Goal: Information Seeking & Learning: Learn about a topic

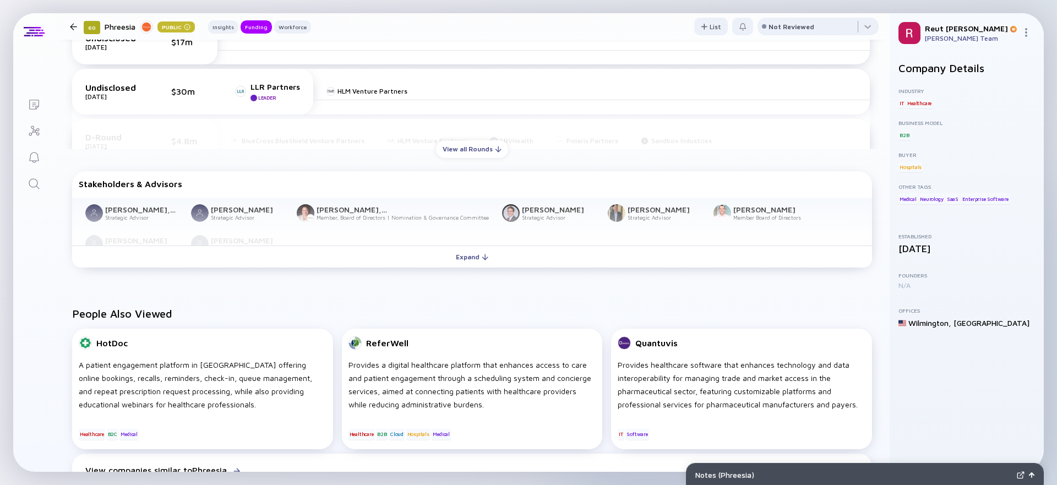
scroll to position [456, 0]
click at [479, 150] on div "View all Rounds" at bounding box center [472, 147] width 72 height 17
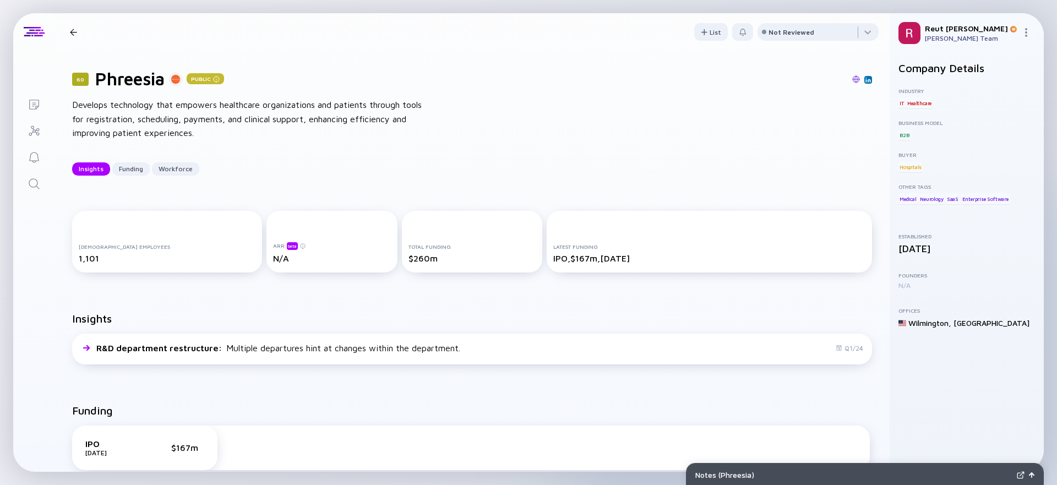
scroll to position [75, 0]
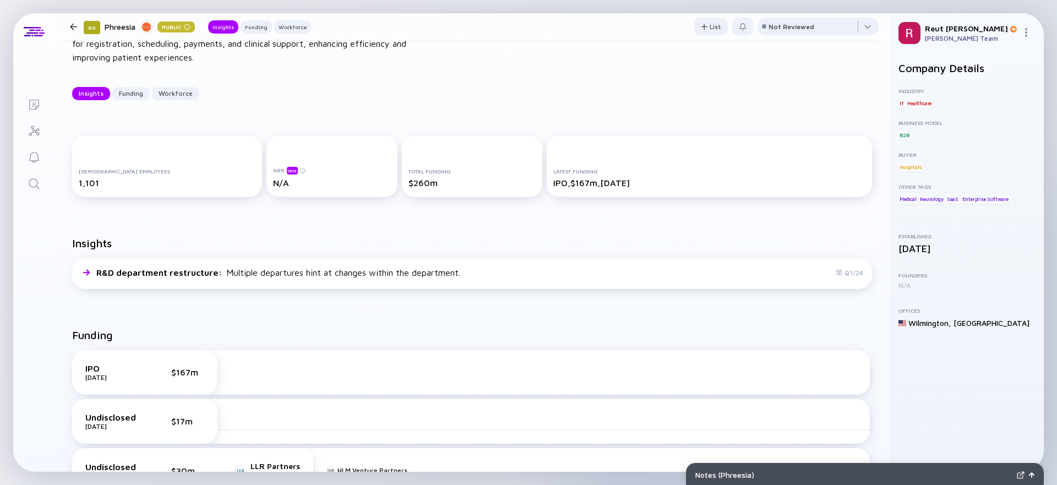
click at [66, 30] on div "60 Phreesia Public Insights Funding Workforce" at bounding box center [189, 26] width 246 height 15
click at [70, 26] on div at bounding box center [73, 26] width 7 height 7
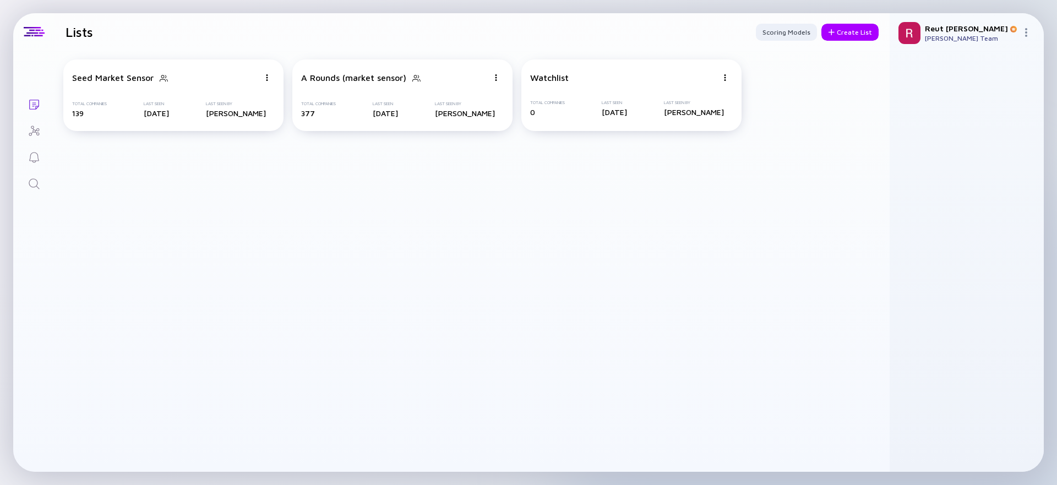
click at [34, 183] on icon "Search" at bounding box center [34, 183] width 13 height 13
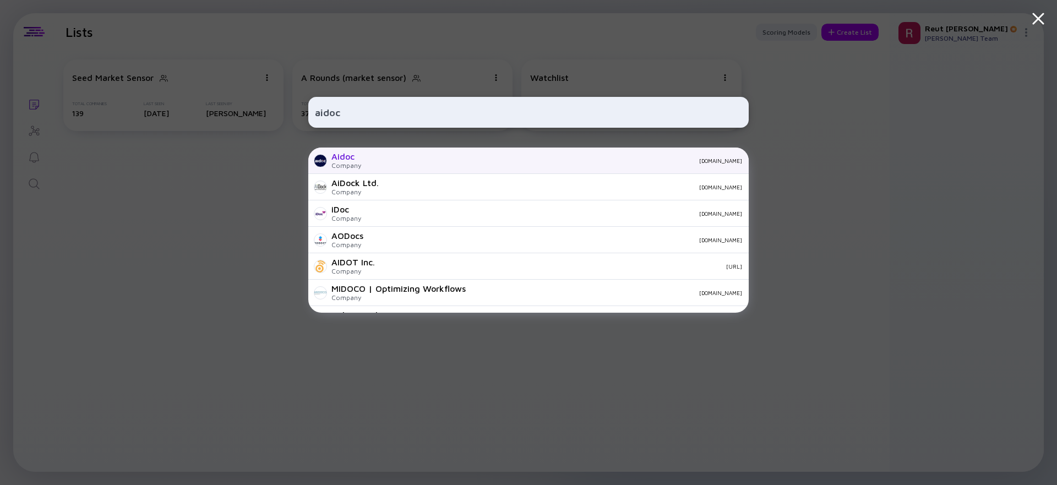
type input "aidoc"
click at [420, 160] on div "[DOMAIN_NAME]" at bounding box center [556, 160] width 372 height 7
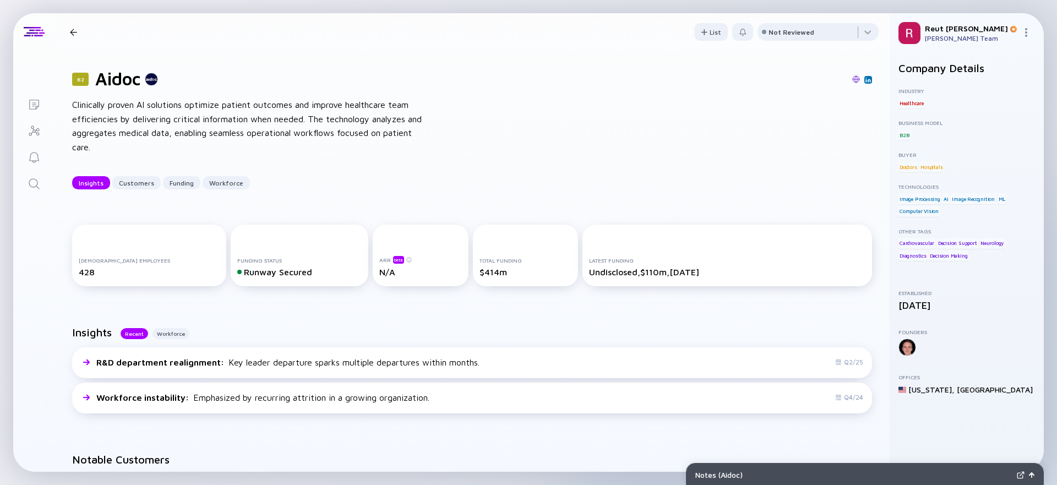
click at [184, 193] on div "62 Aidoc Clinically proven AI solutions optimize patient outcomes and improve h…" at bounding box center [472, 129] width 835 height 156
click at [184, 187] on div "Funding" at bounding box center [181, 183] width 37 height 17
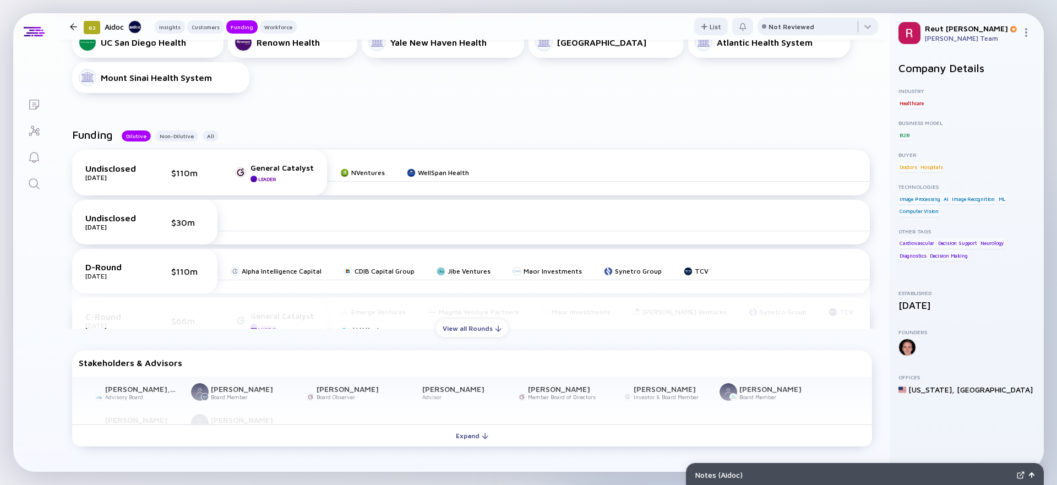
scroll to position [523, 0]
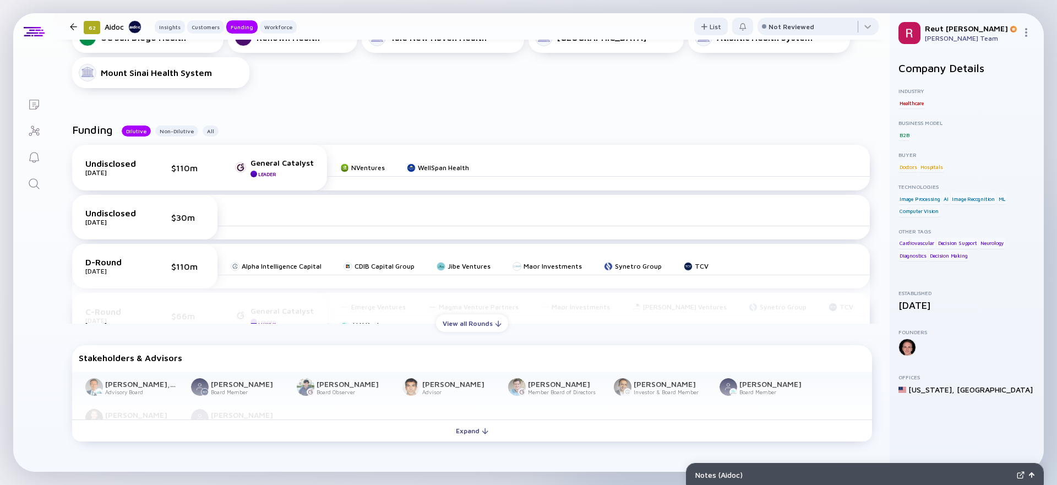
click at [459, 329] on div "View all Rounds" at bounding box center [472, 323] width 72 height 17
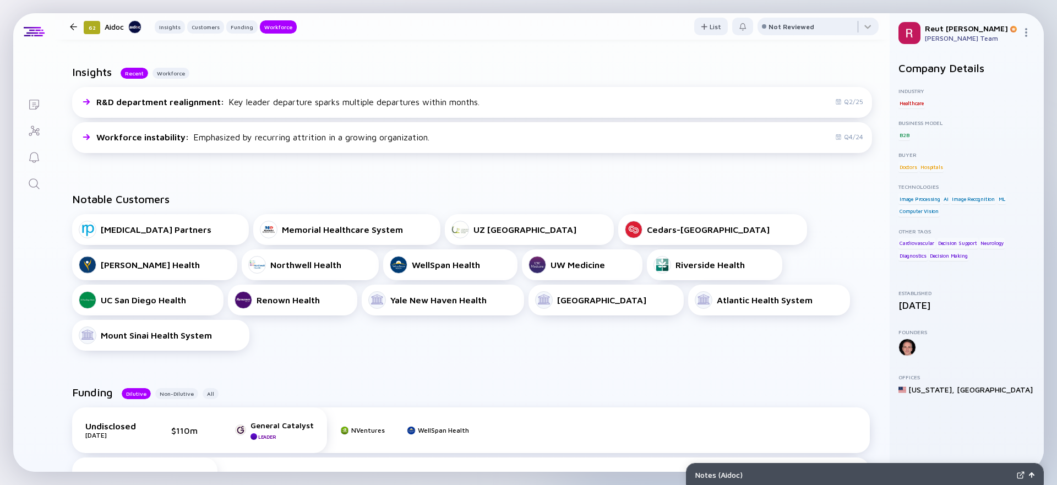
scroll to position [1684, 0]
